Goal: Task Accomplishment & Management: Manage account settings

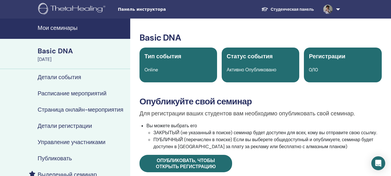
scroll to position [138, 0]
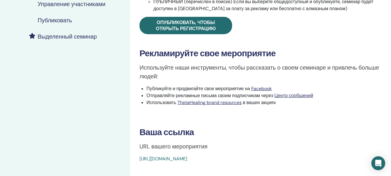
click at [223, 121] on div "Basic DNA Тип события Online Статус события Активно Опубликовано Регистрации 0/…" at bounding box center [261, 28] width 254 height 267
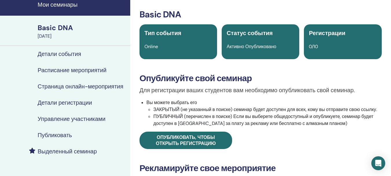
scroll to position [0, 0]
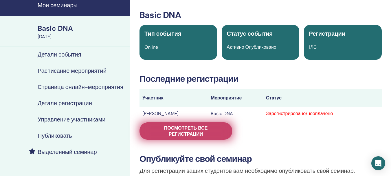
scroll to position [58, 0]
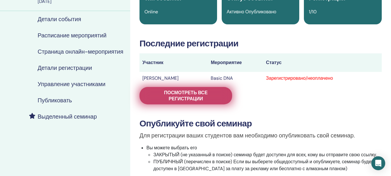
click at [187, 92] on span "Посмотреть все регистрации" at bounding box center [186, 95] width 78 height 12
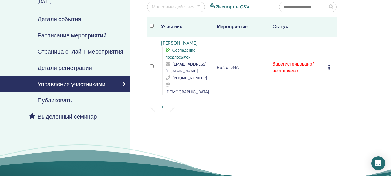
click at [328, 65] on icon at bounding box center [329, 67] width 2 height 5
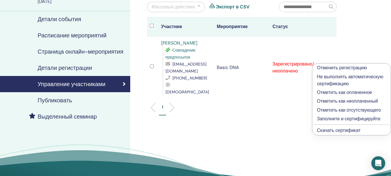
click at [334, 93] on p "Отметить как оплаченное" at bounding box center [351, 92] width 69 height 7
